Goal: Task Accomplishment & Management: Use online tool/utility

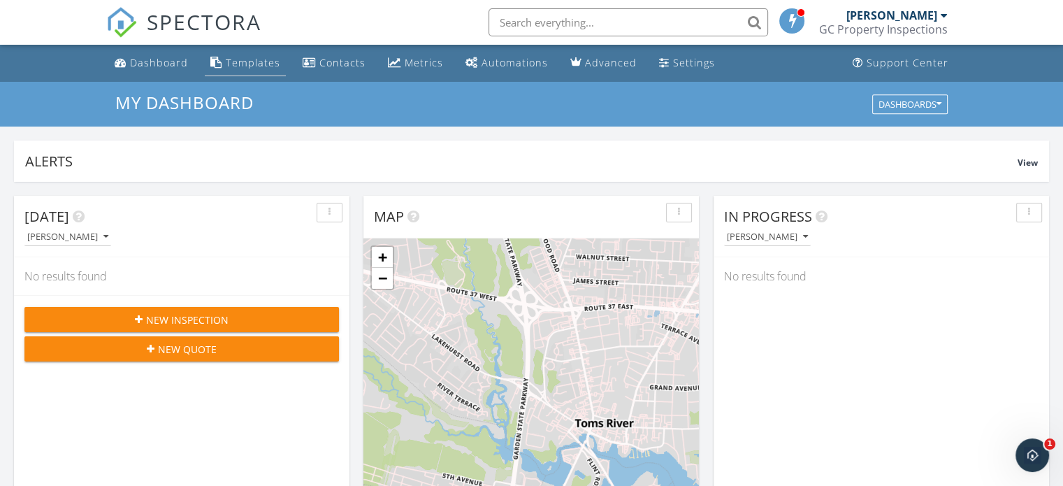
click at [235, 58] on div "Templates" at bounding box center [253, 62] width 55 height 13
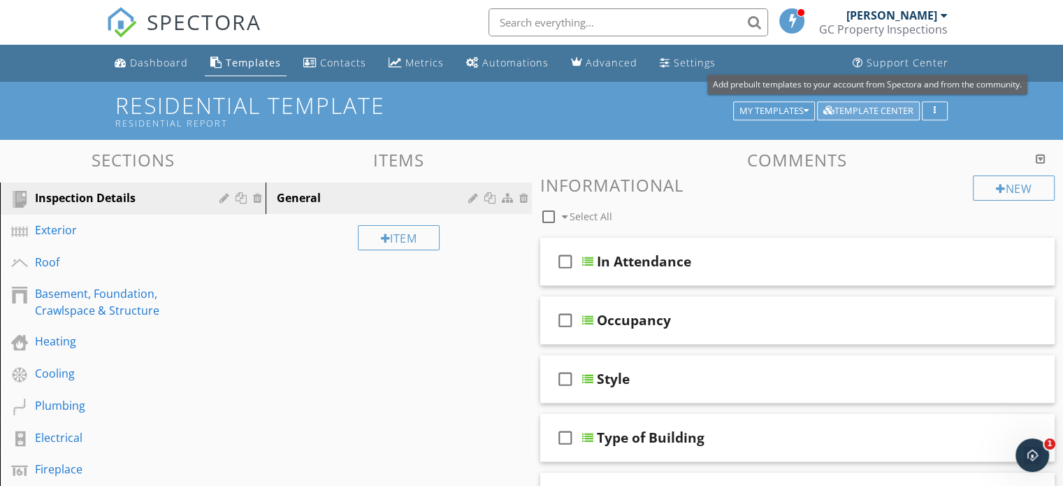
click at [872, 113] on div "Template Center" at bounding box center [868, 111] width 90 height 10
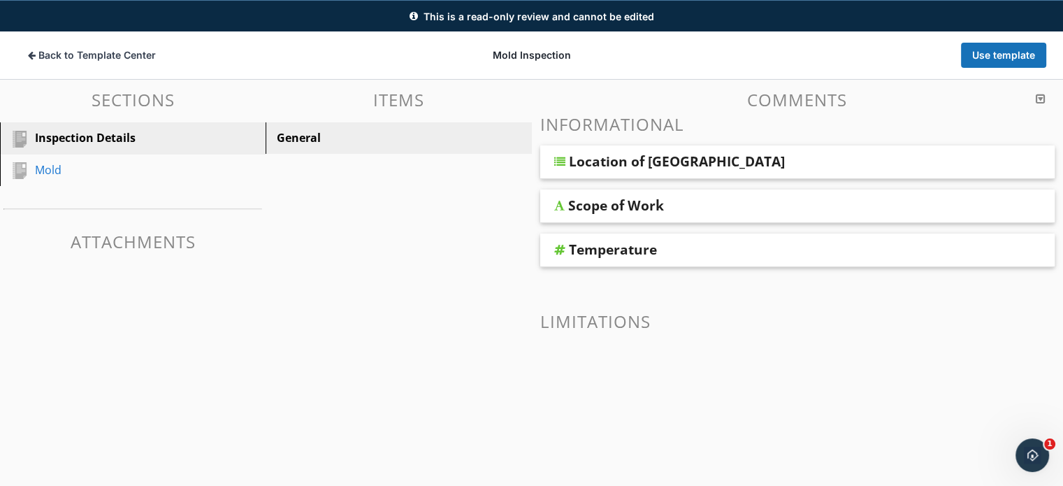
click at [601, 201] on div "Scope of Work" at bounding box center [616, 205] width 96 height 17
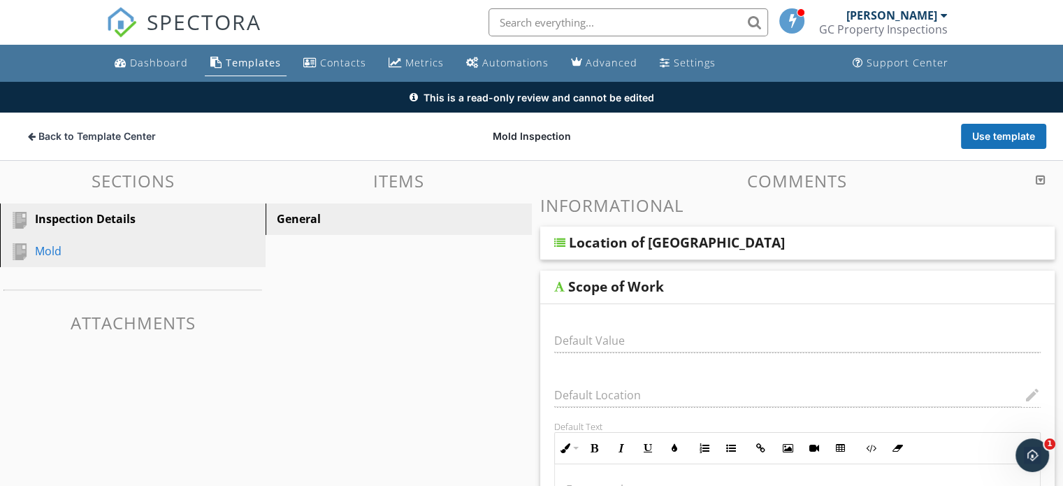
click at [43, 242] on div "Mold" at bounding box center [117, 250] width 164 height 17
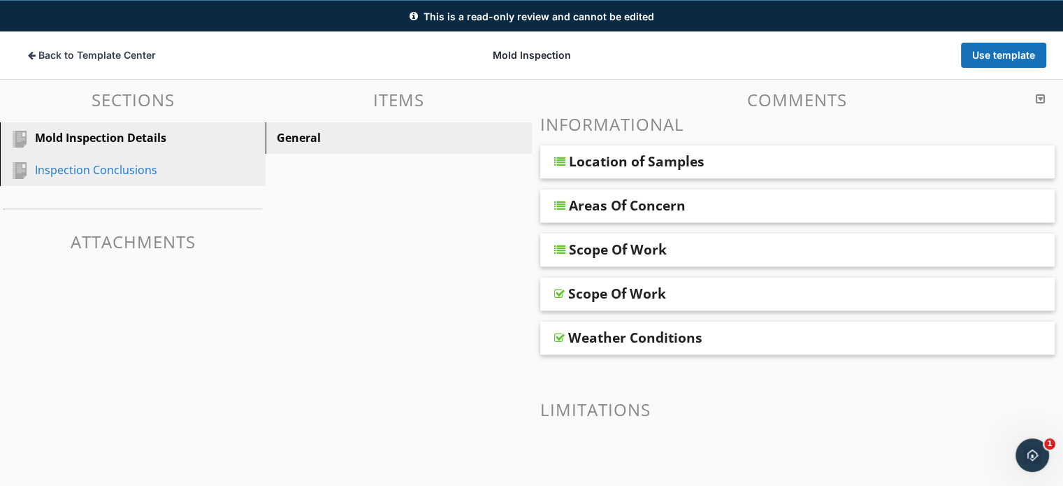
click at [135, 170] on div "Inspection Conclusions" at bounding box center [117, 169] width 164 height 17
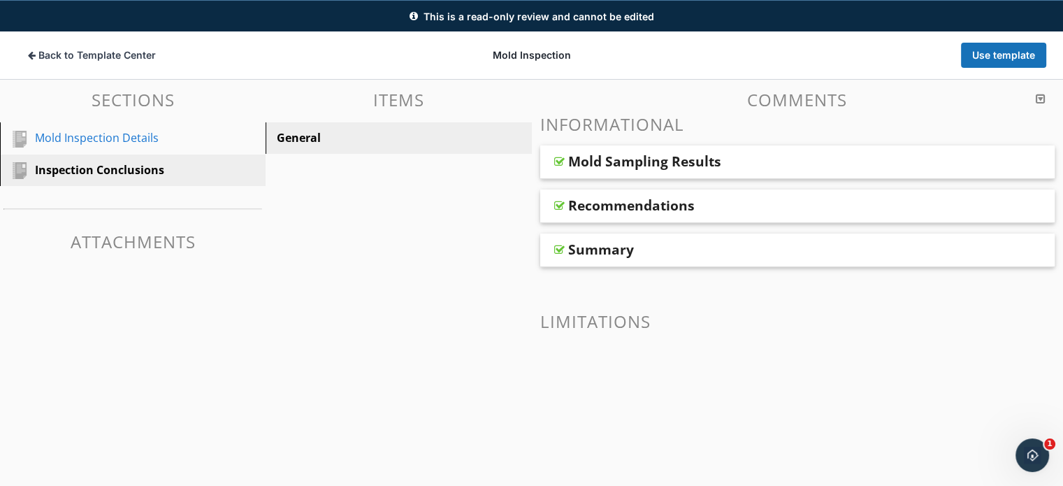
click at [612, 159] on div "Mold Sampling Results" at bounding box center [644, 161] width 153 height 17
